Goal: Information Seeking & Learning: Learn about a topic

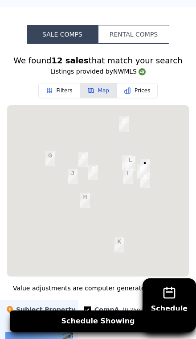
scroll to position [821, 0]
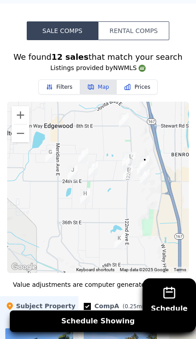
click at [25, 113] on button "Zoom in" at bounding box center [21, 115] width 18 height 18
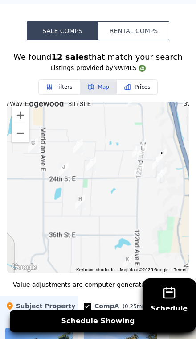
click at [25, 113] on button "Zoom in" at bounding box center [21, 115] width 18 height 18
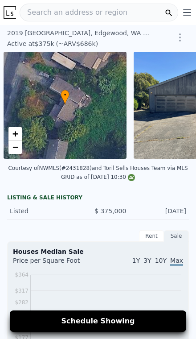
scroll to position [0, 4]
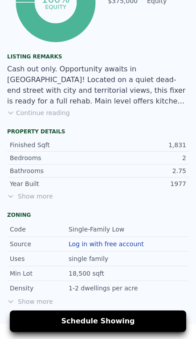
click at [28, 198] on span "Show more" at bounding box center [98, 196] width 182 height 9
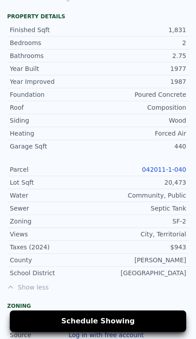
scroll to position [628, 0]
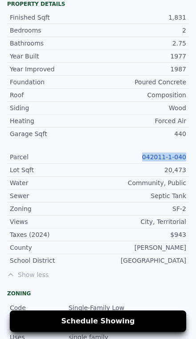
copy link "042011-1-040"
click at [147, 205] on div "SF-2" at bounding box center [142, 208] width 88 height 9
click at [175, 150] on div "Year Improved 1987 Foundation Poured Concrete Roof Composition Siding Wood Heat…" at bounding box center [98, 164] width 182 height 204
click at [181, 156] on link "042011-1-040" at bounding box center [164, 156] width 44 height 7
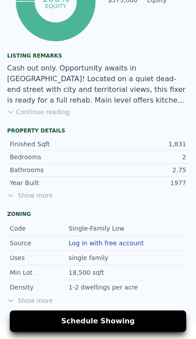
scroll to position [510, 0]
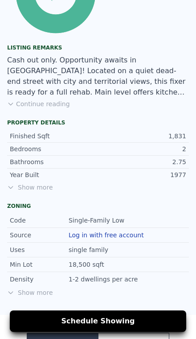
click at [37, 189] on span "Show more" at bounding box center [98, 187] width 182 height 9
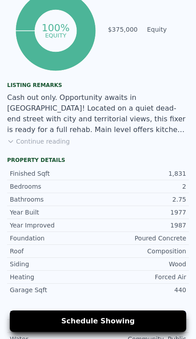
scroll to position [471, 0]
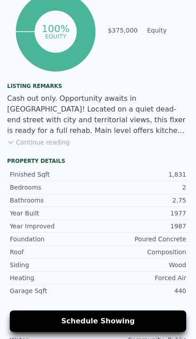
click at [36, 140] on button "Continue reading" at bounding box center [38, 142] width 63 height 9
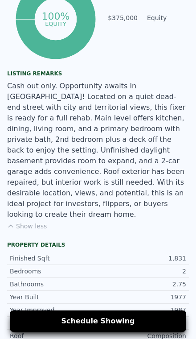
scroll to position [484, 0]
